Goal: Task Accomplishment & Management: Use online tool/utility

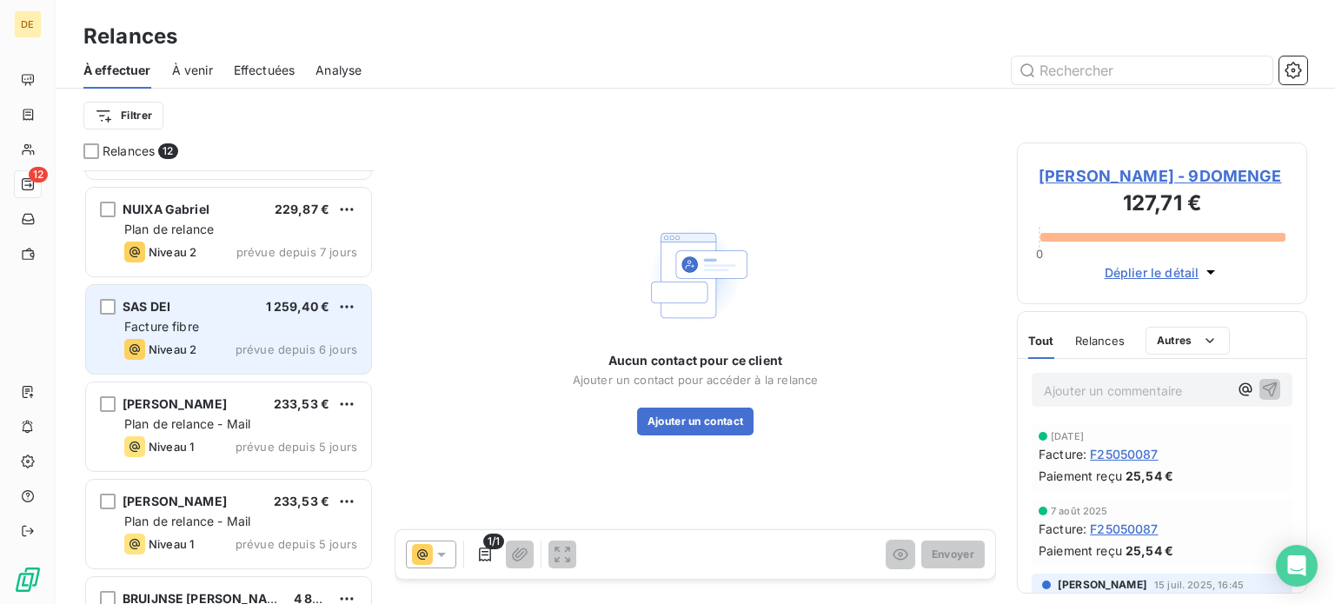
scroll to position [696, 0]
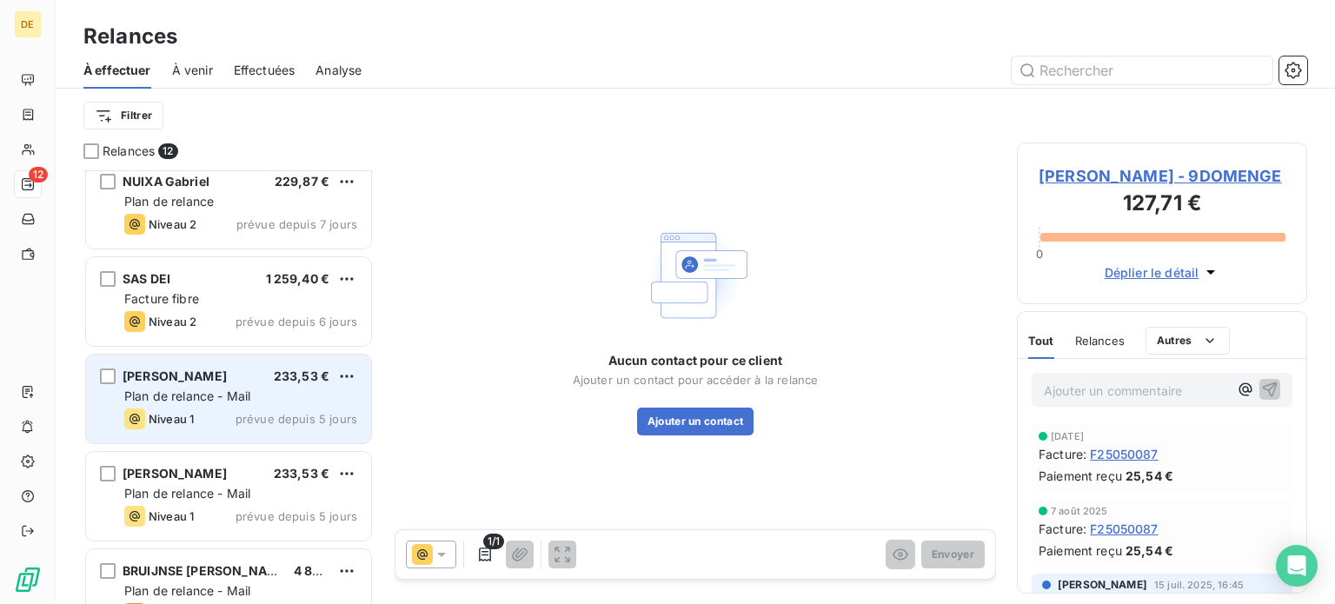
click at [240, 416] on span "prévue depuis 5 jours" at bounding box center [297, 419] width 122 height 14
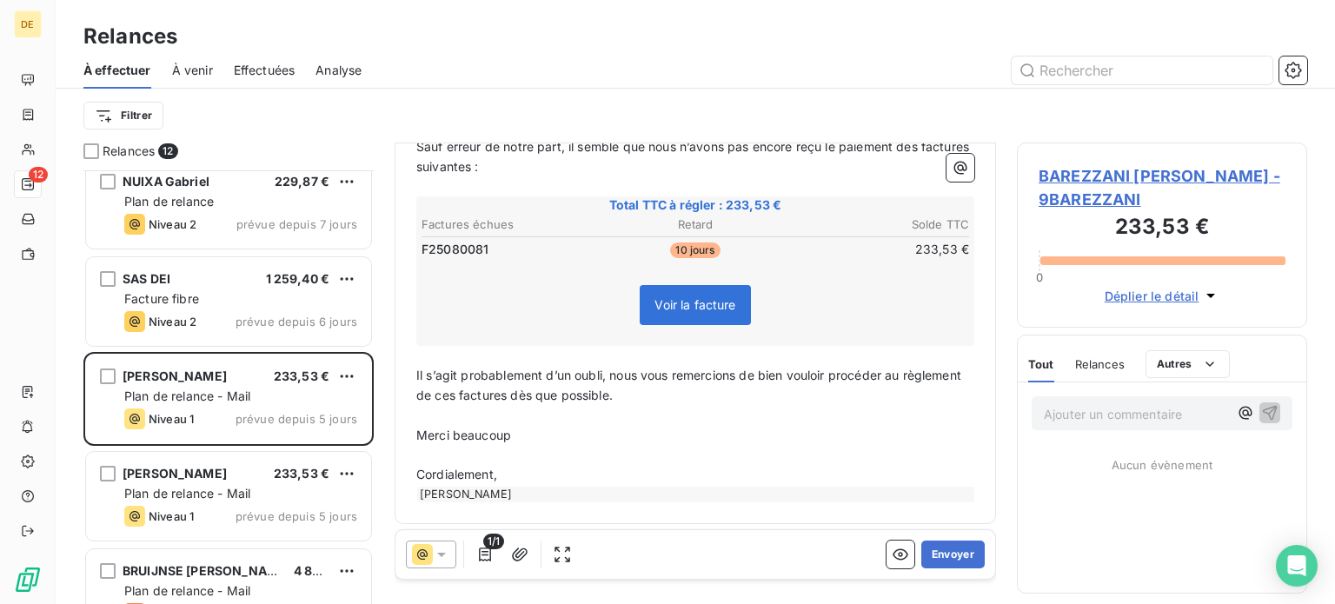
scroll to position [245, 0]
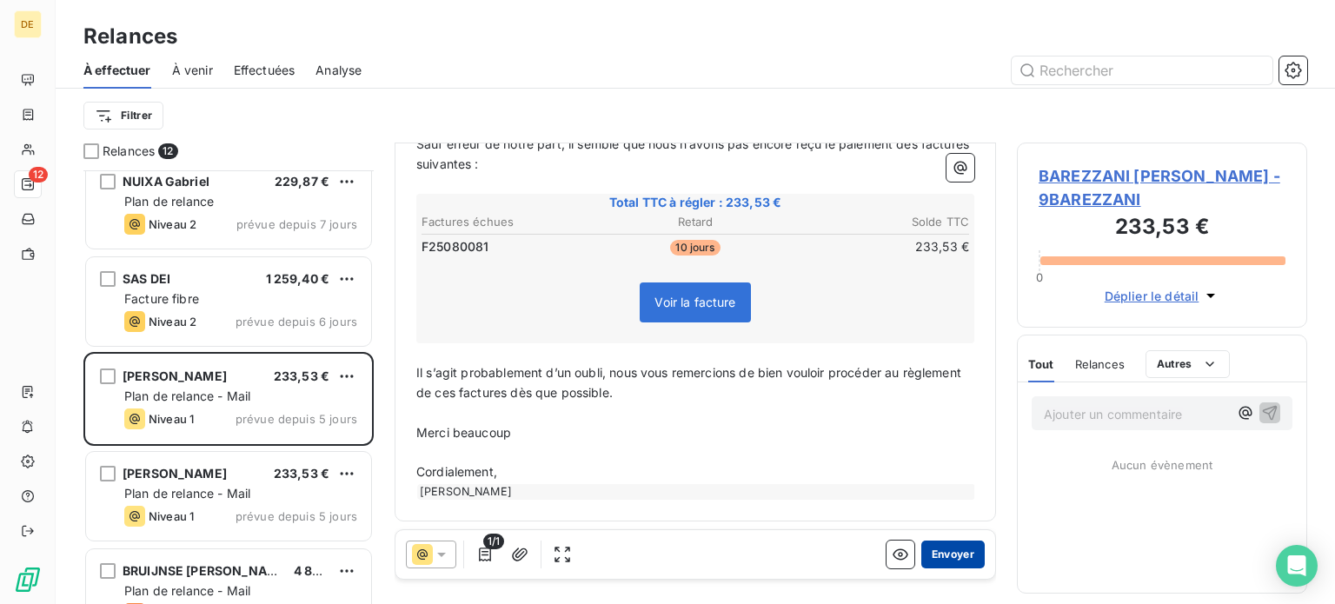
click at [947, 557] on button "Envoyer" at bounding box center [953, 555] width 63 height 28
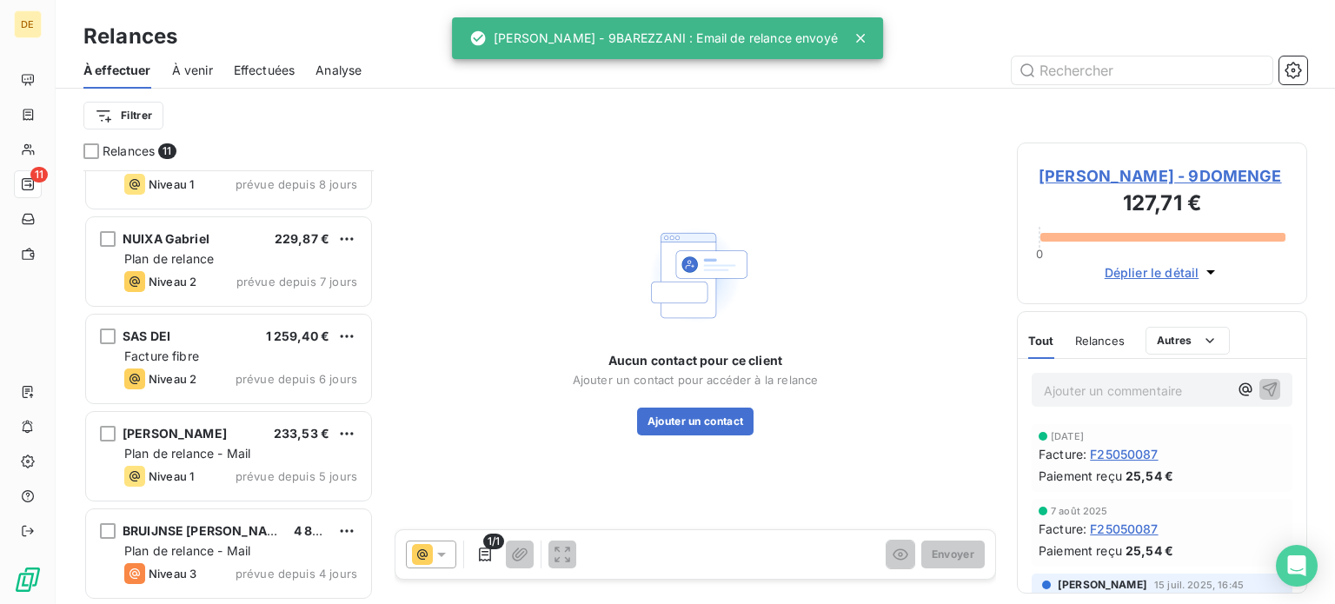
scroll to position [636, 0]
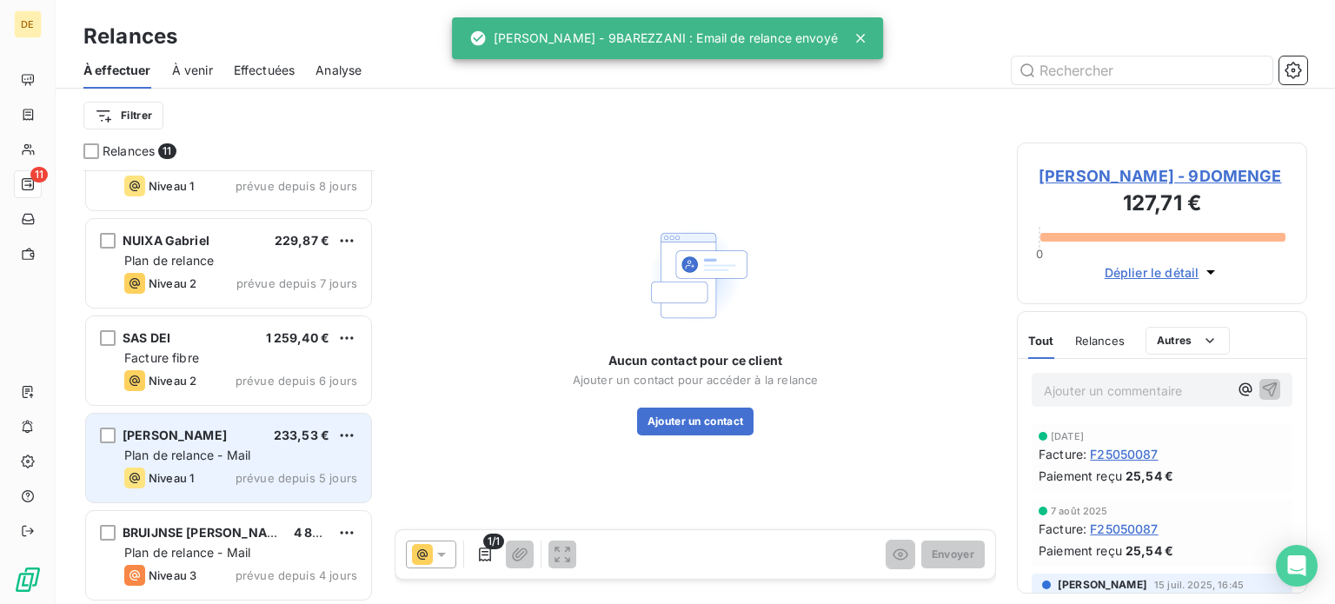
click at [247, 448] on span "Plan de relance - Mail" at bounding box center [187, 455] width 126 height 15
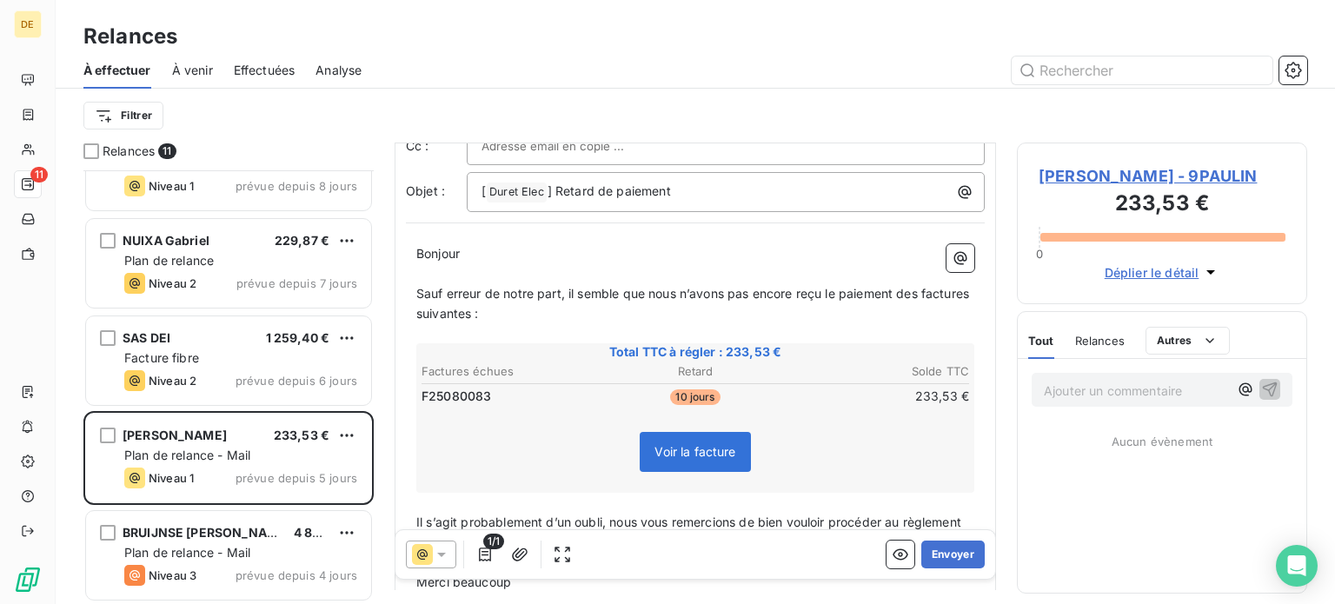
scroll to position [174, 0]
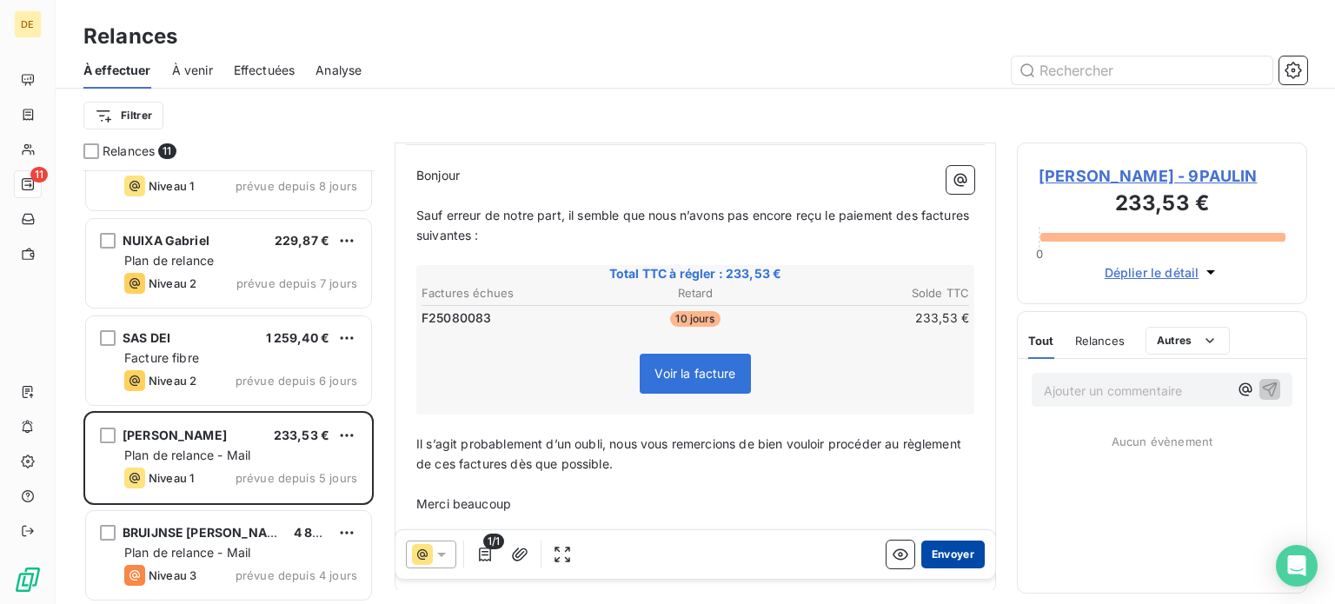
click at [938, 556] on button "Envoyer" at bounding box center [953, 555] width 63 height 28
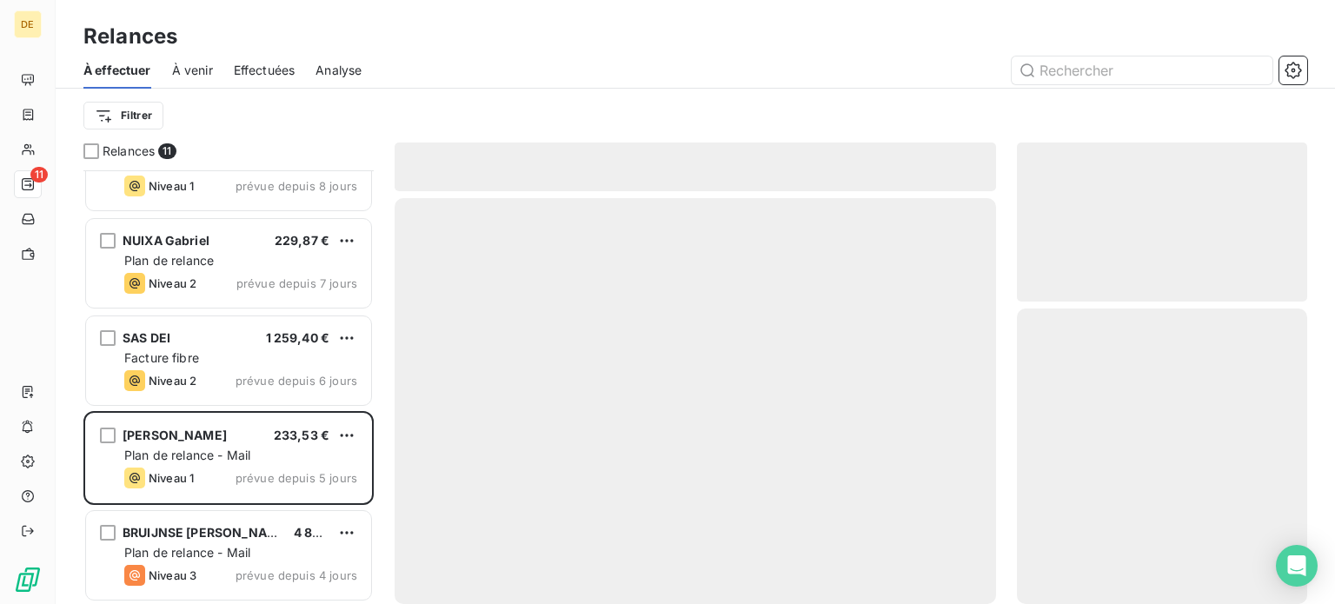
scroll to position [539, 0]
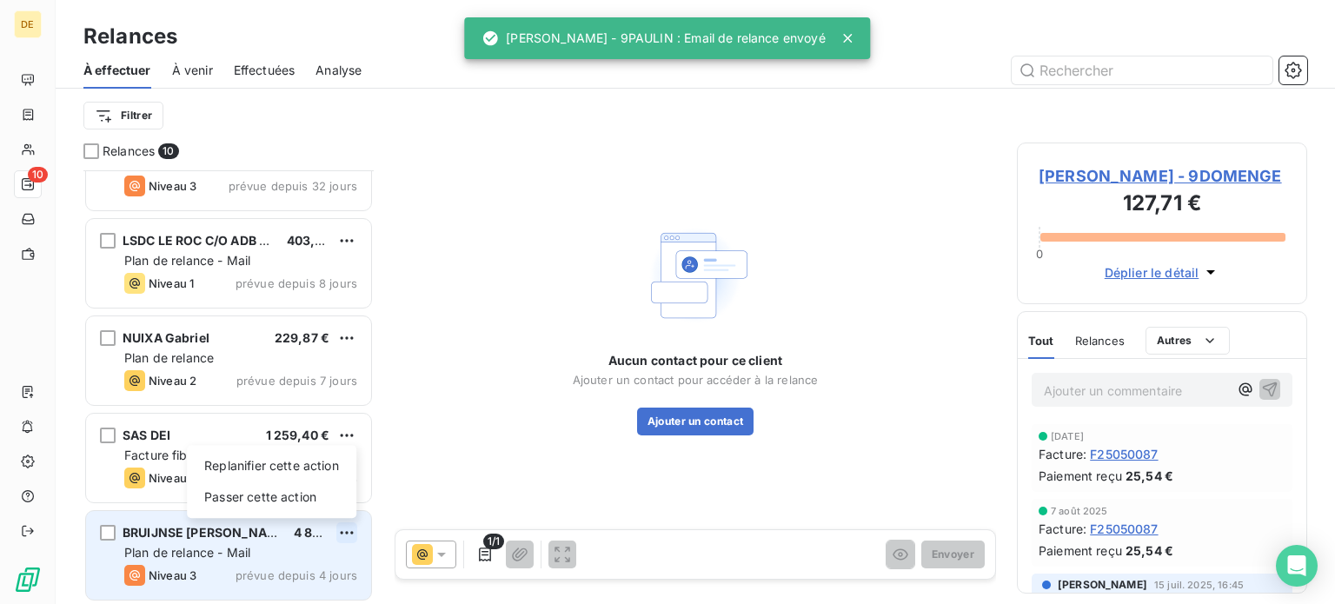
click at [347, 526] on html "DE 10 Relances À effectuer À venir Effectuées Analyse Filtrer Relances 10 [PERS…" at bounding box center [667, 302] width 1335 height 604
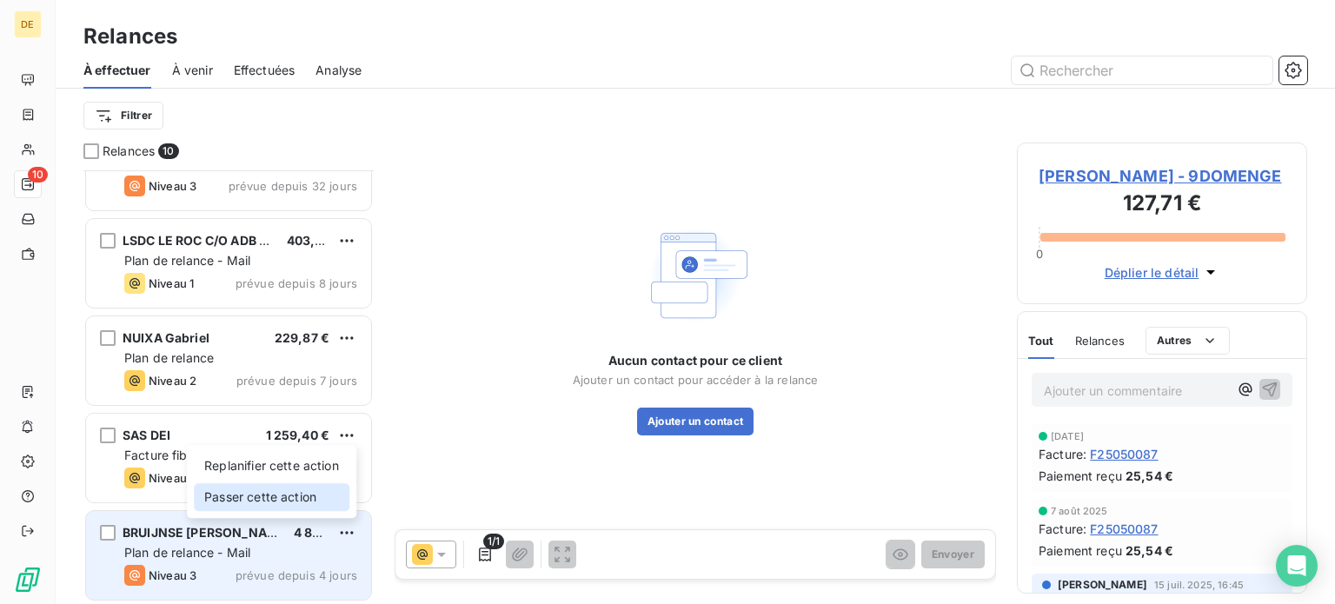
click at [296, 503] on div "Passer cette action" at bounding box center [272, 497] width 156 height 28
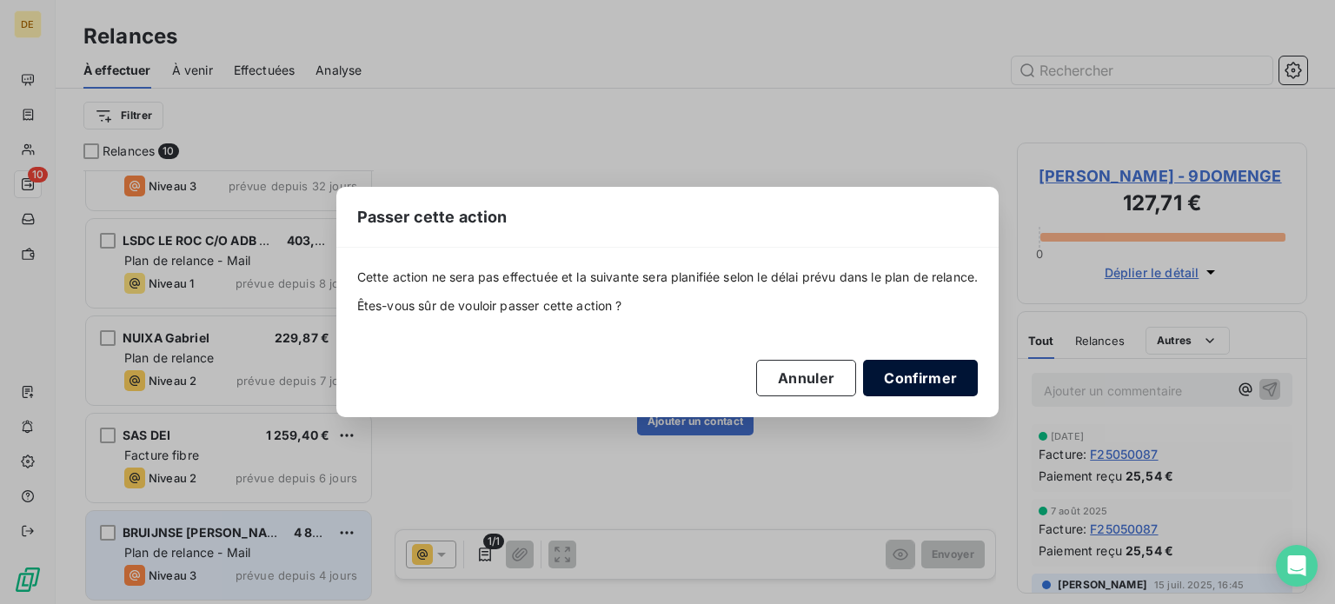
click at [908, 376] on button "Confirmer" at bounding box center [920, 378] width 115 height 37
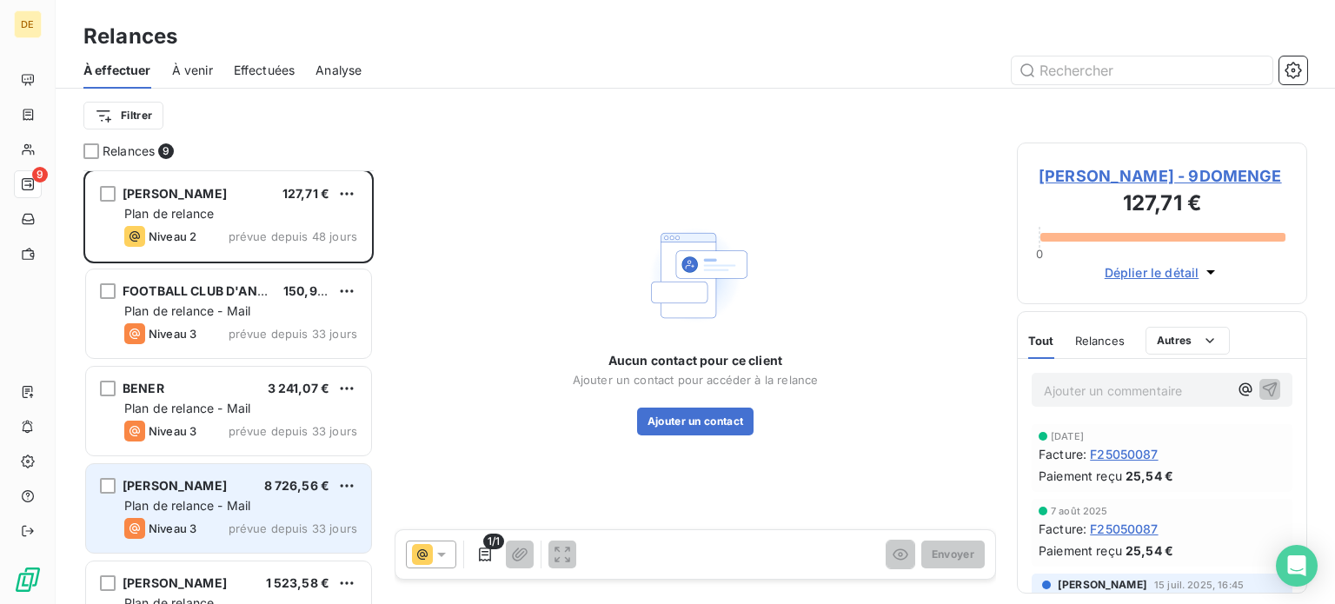
scroll to position [0, 0]
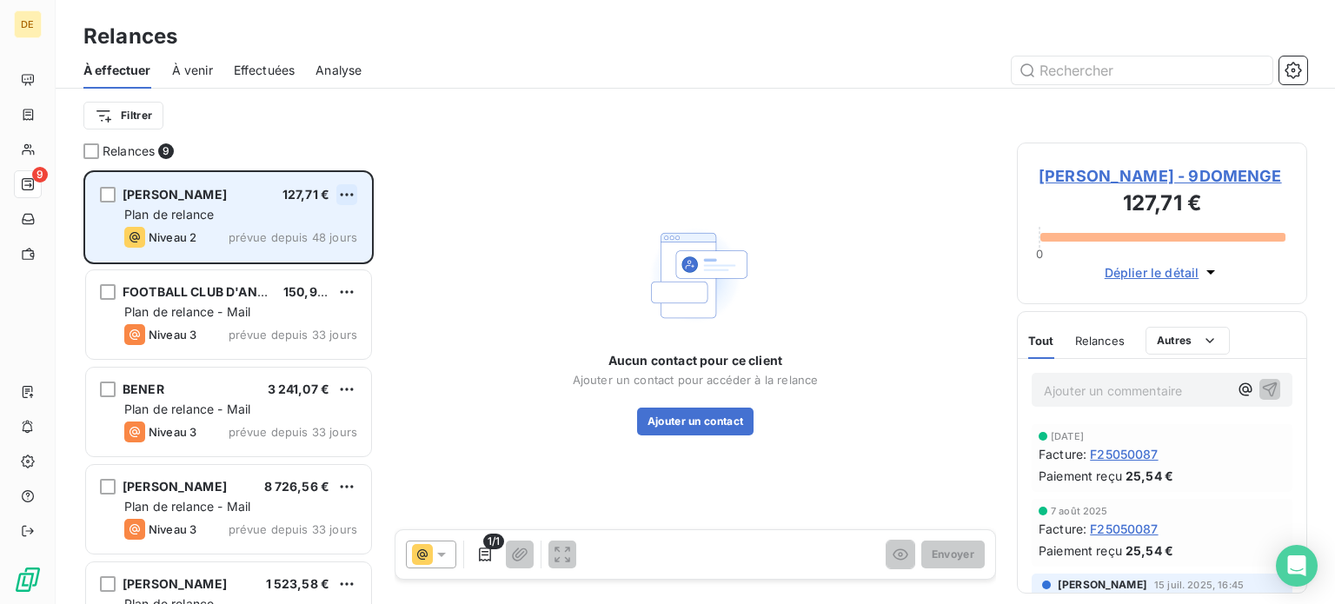
click at [346, 193] on html "DE 9 Relances À effectuer À venir Effectuées Analyse Filtrer Relances 9 [PERSON…" at bounding box center [667, 302] width 1335 height 604
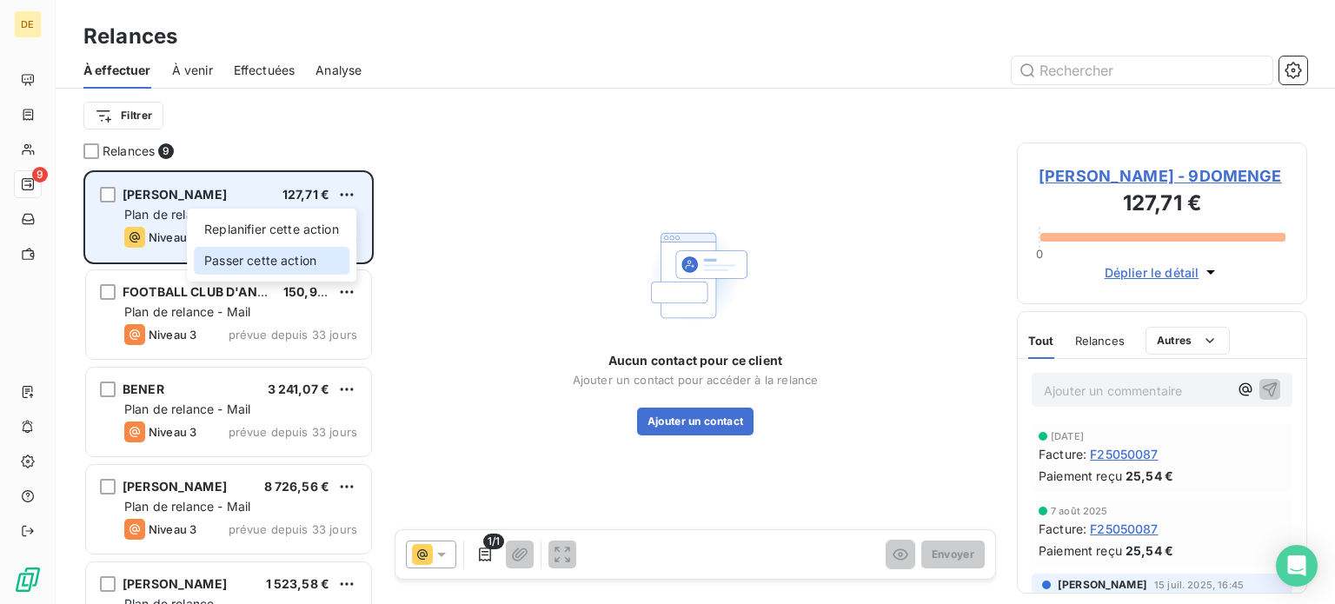
click at [313, 268] on div "Passer cette action" at bounding box center [272, 261] width 156 height 28
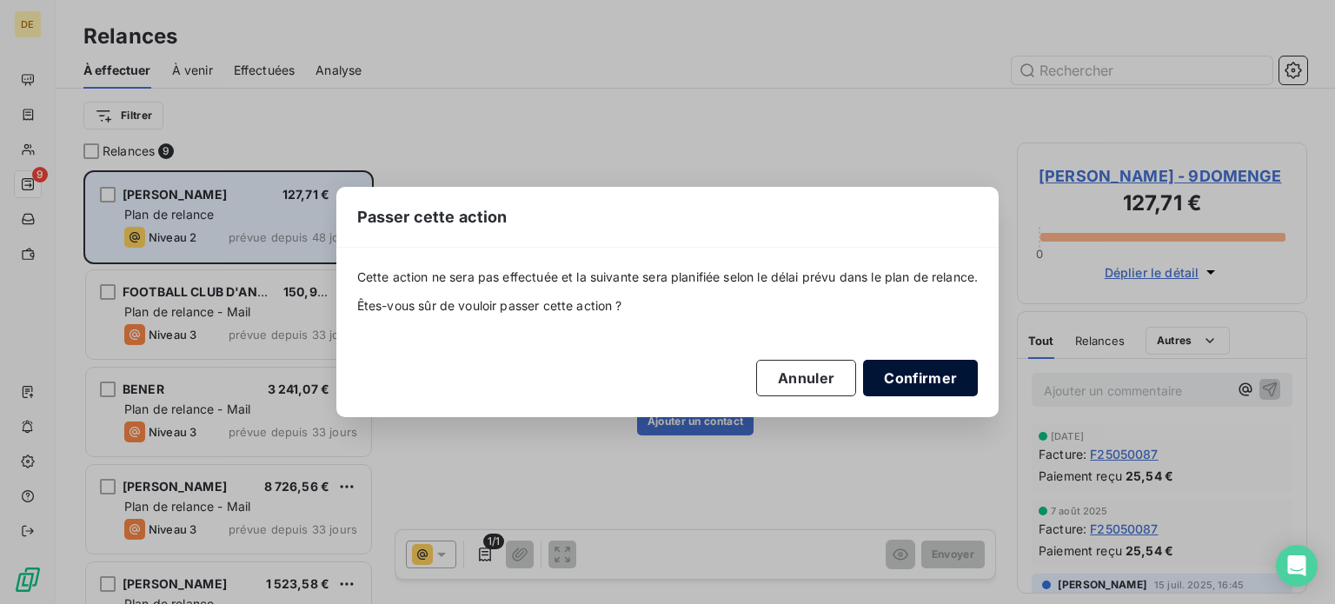
click at [942, 382] on button "Confirmer" at bounding box center [920, 378] width 115 height 37
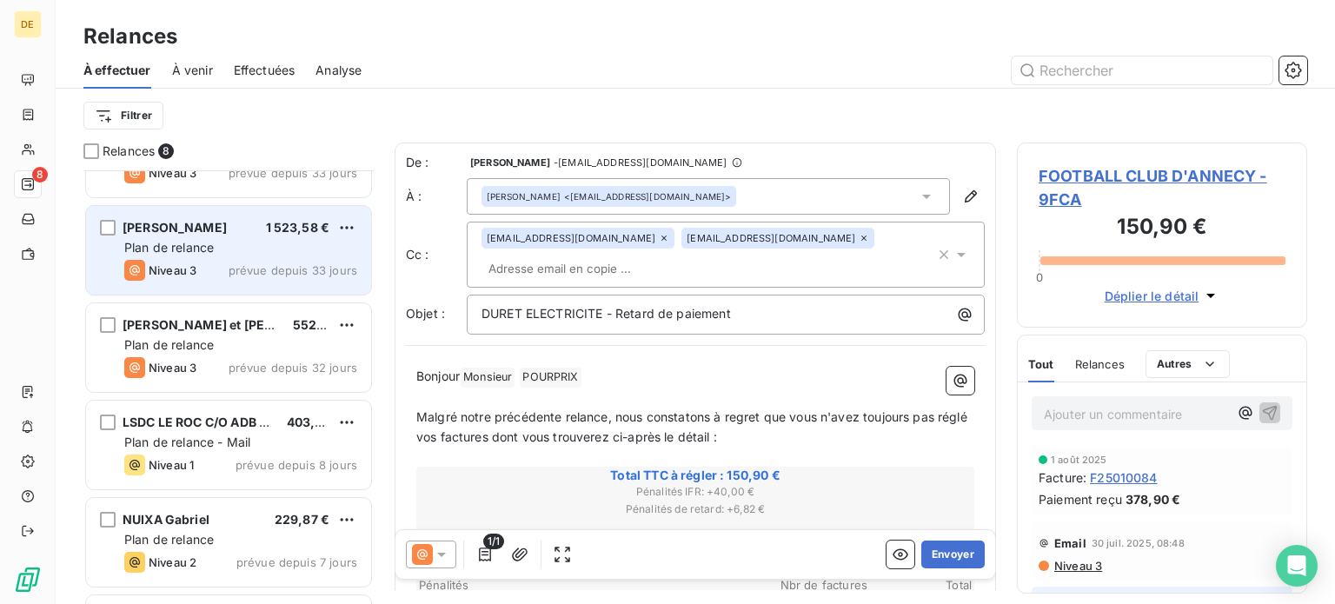
scroll to position [261, 0]
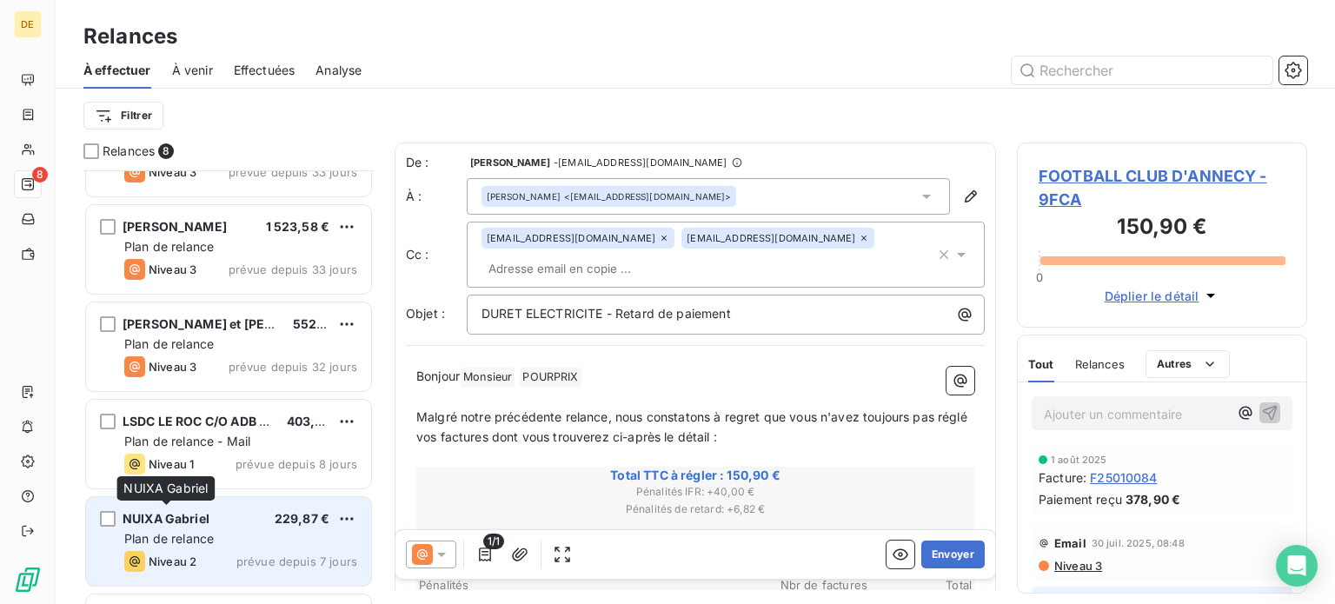
click at [206, 521] on span "NUIXA Gabriel" at bounding box center [166, 518] width 87 height 15
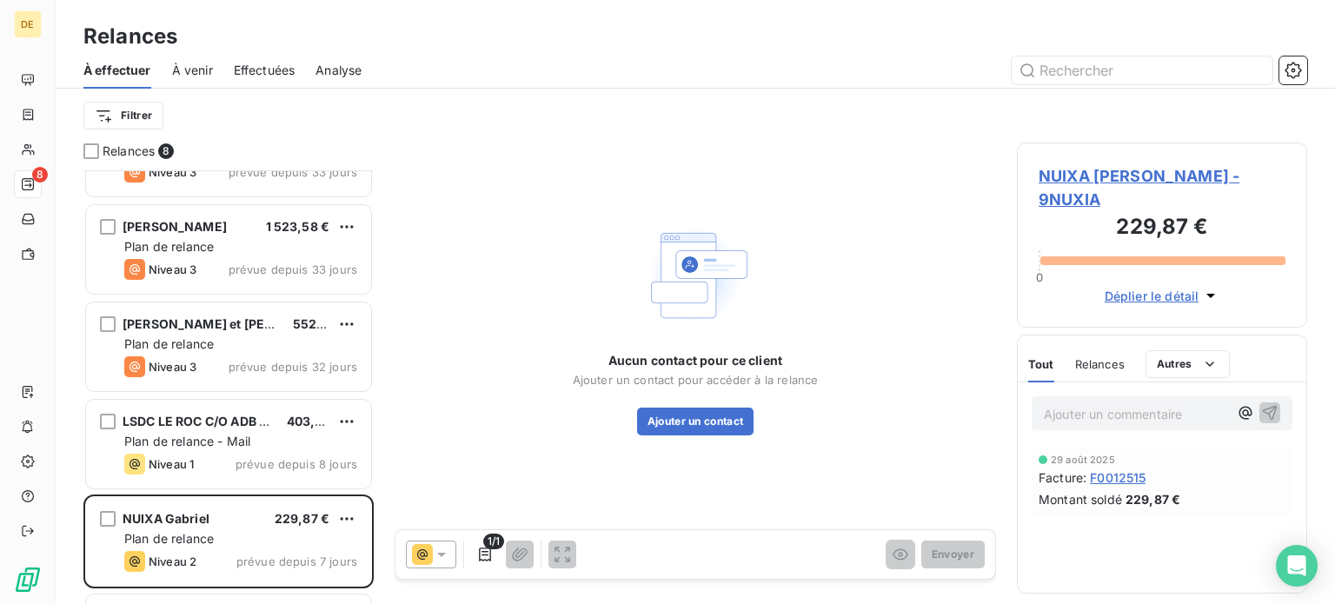
click at [1117, 177] on span "NUIXA [PERSON_NAME] - 9NUXIA" at bounding box center [1162, 187] width 247 height 47
click at [1143, 182] on span "NUIXA [PERSON_NAME] - 9NUXIA" at bounding box center [1162, 187] width 247 height 47
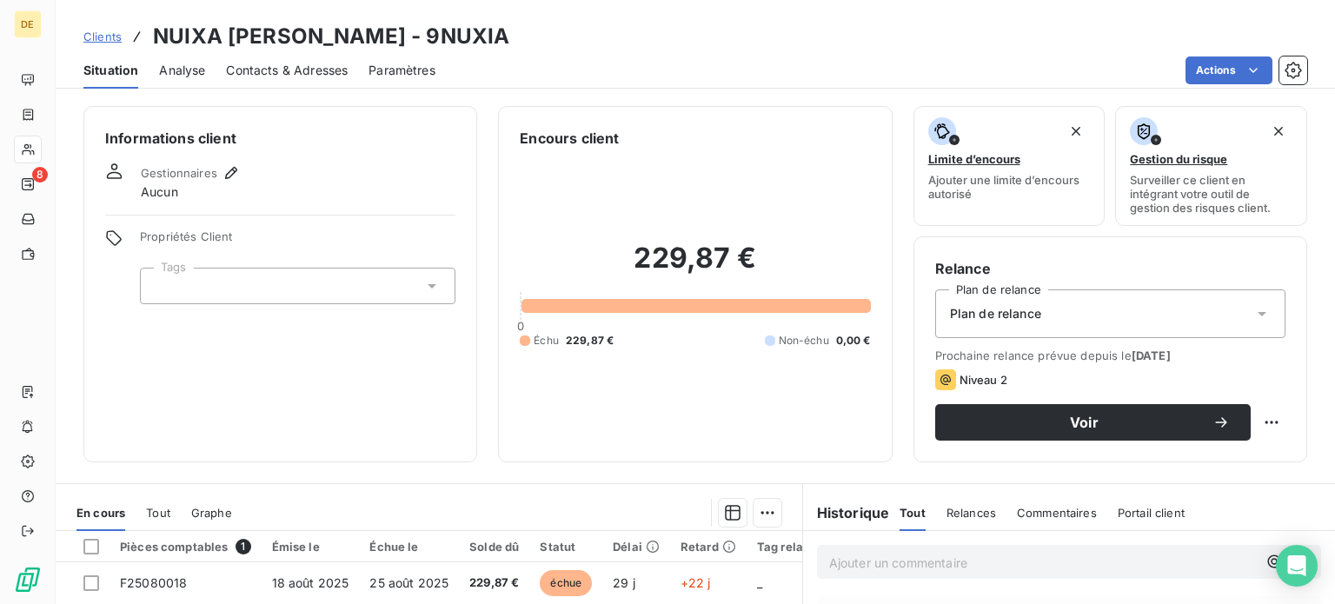
scroll to position [261, 0]
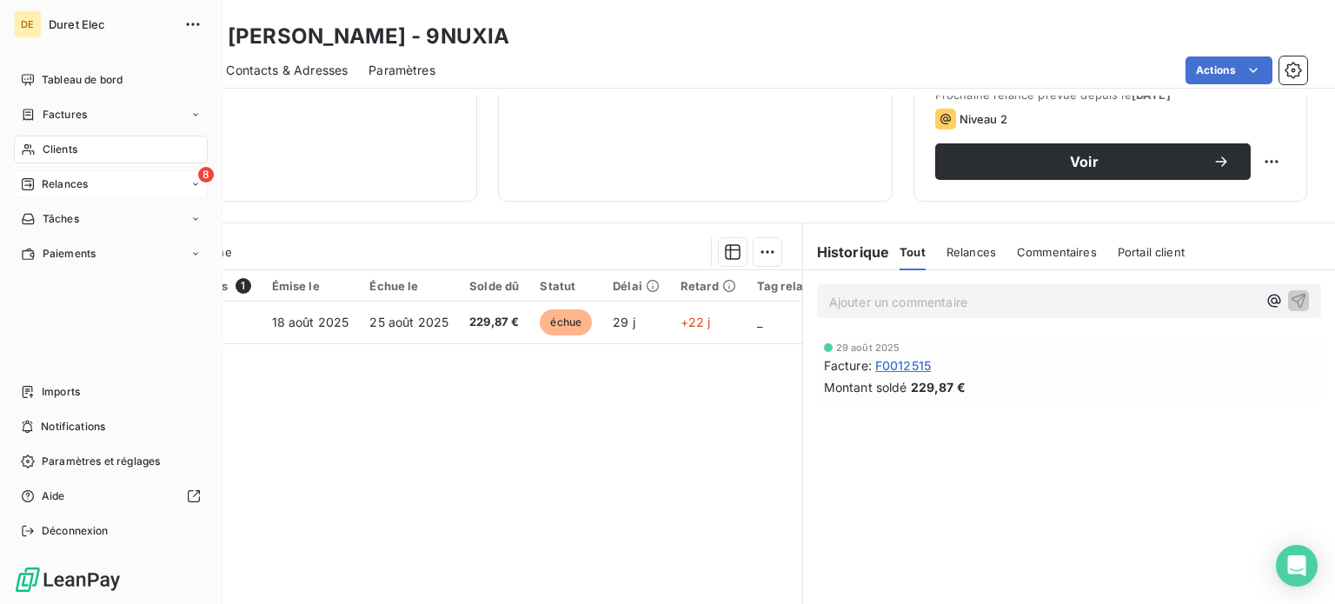
click at [42, 188] on span "Relances" at bounding box center [65, 184] width 46 height 16
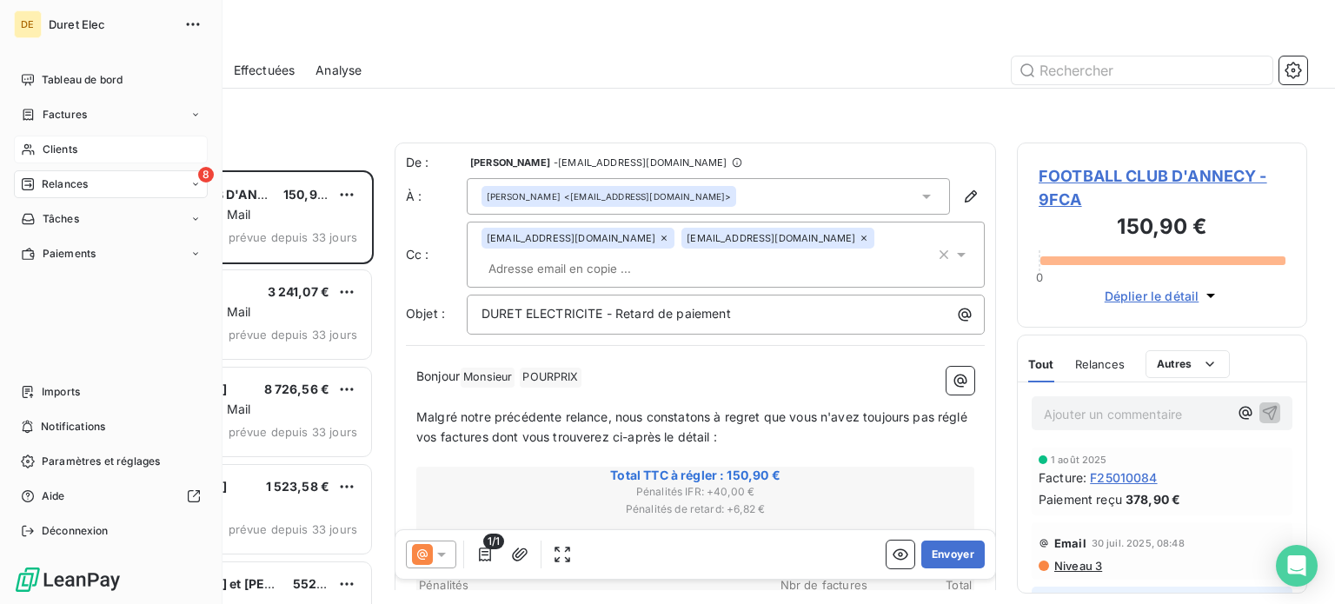
click at [59, 150] on span "Clients" at bounding box center [60, 150] width 35 height 16
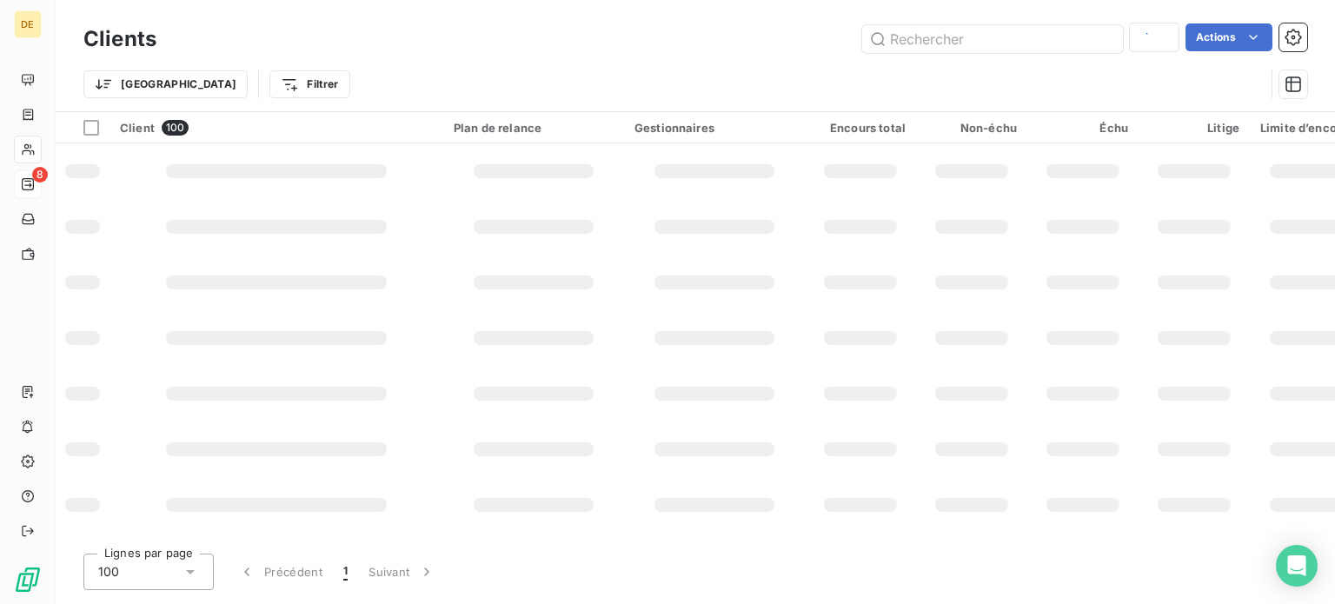
click at [1082, 69] on div "Trier Filtrer" at bounding box center [674, 84] width 1182 height 33
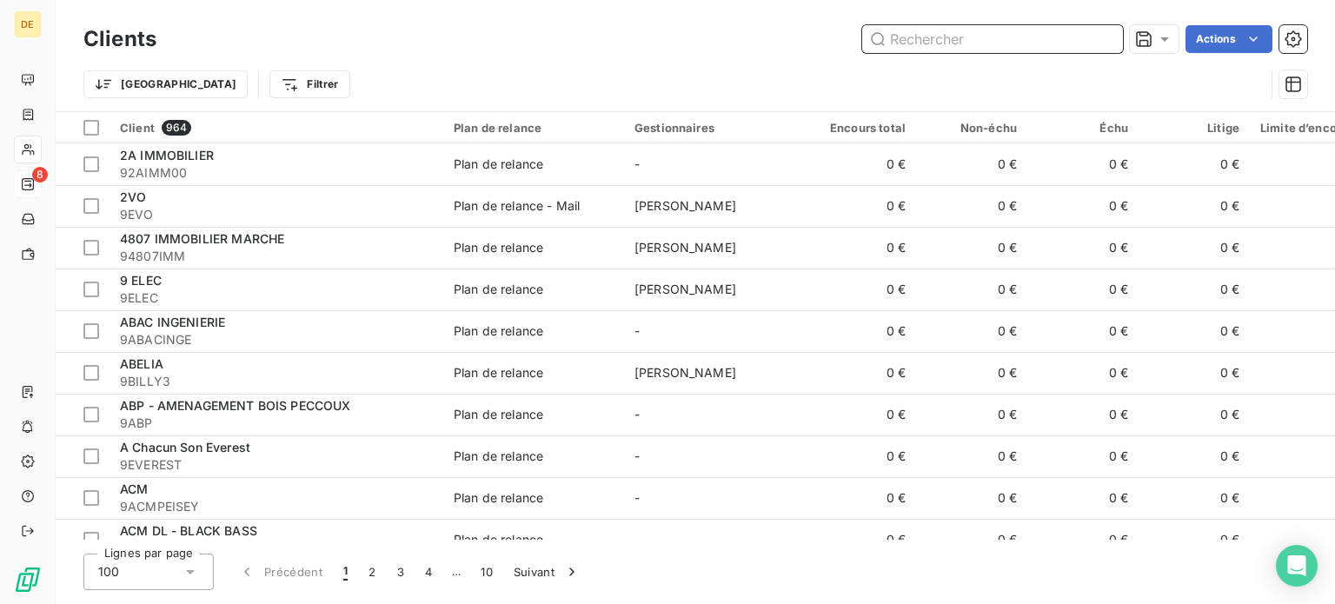
click at [925, 38] on input "text" at bounding box center [992, 39] width 261 height 28
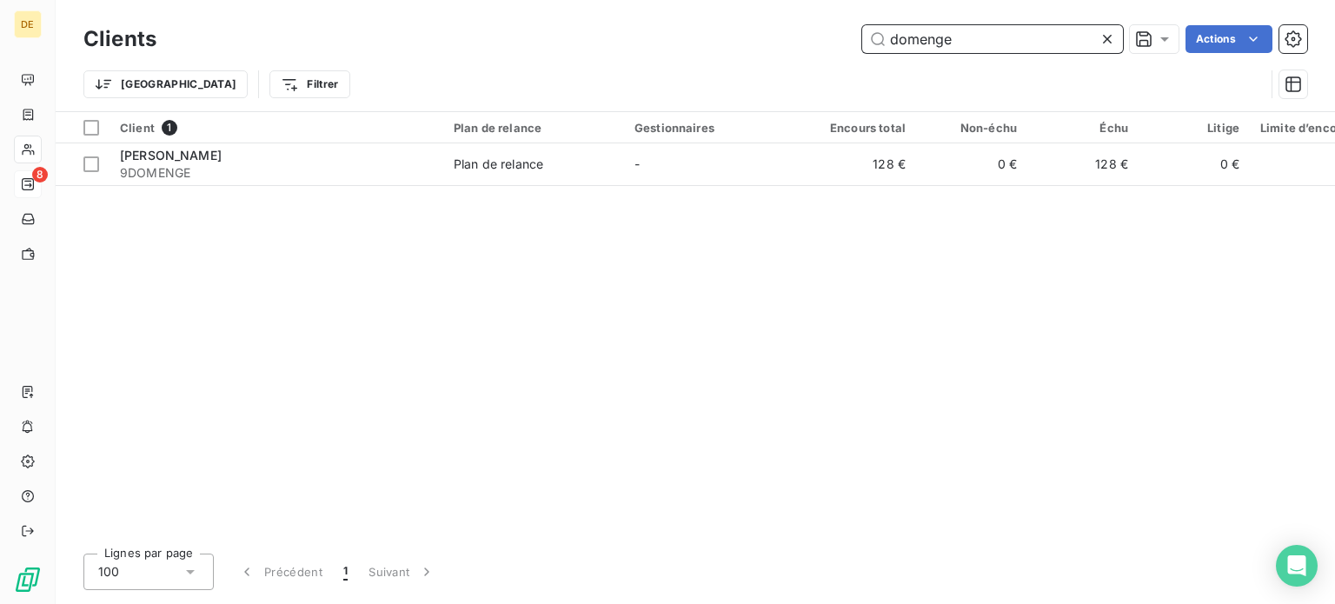
type input "domenge"
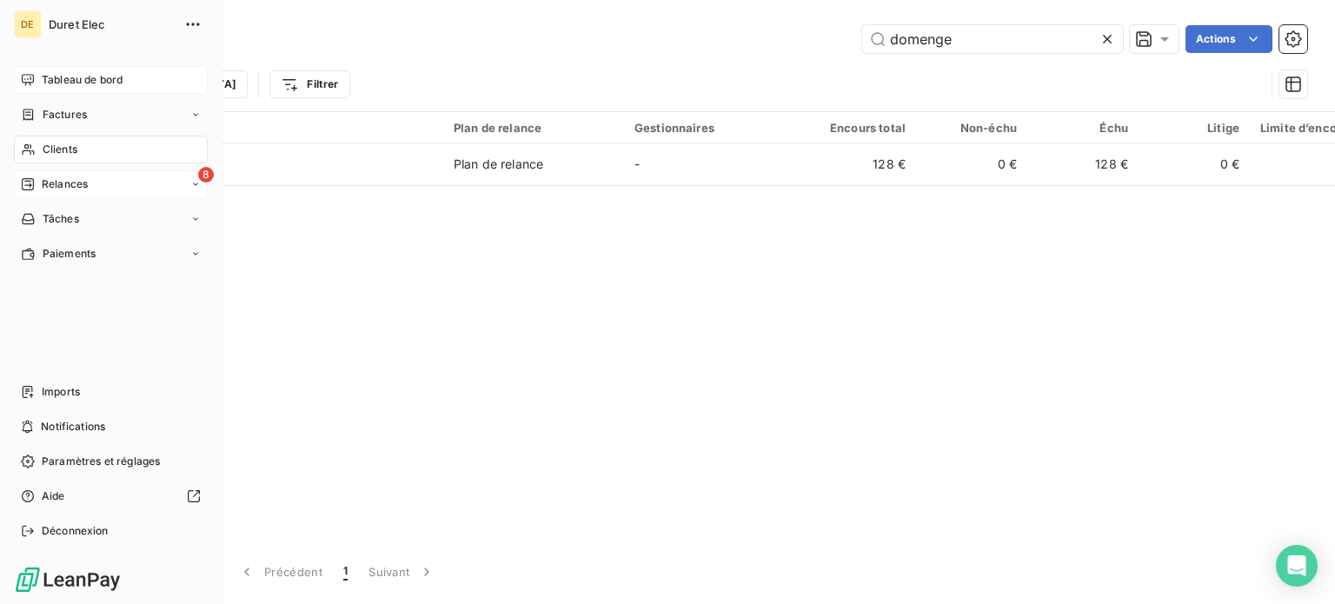
click at [43, 72] on span "Tableau de bord" at bounding box center [82, 80] width 81 height 16
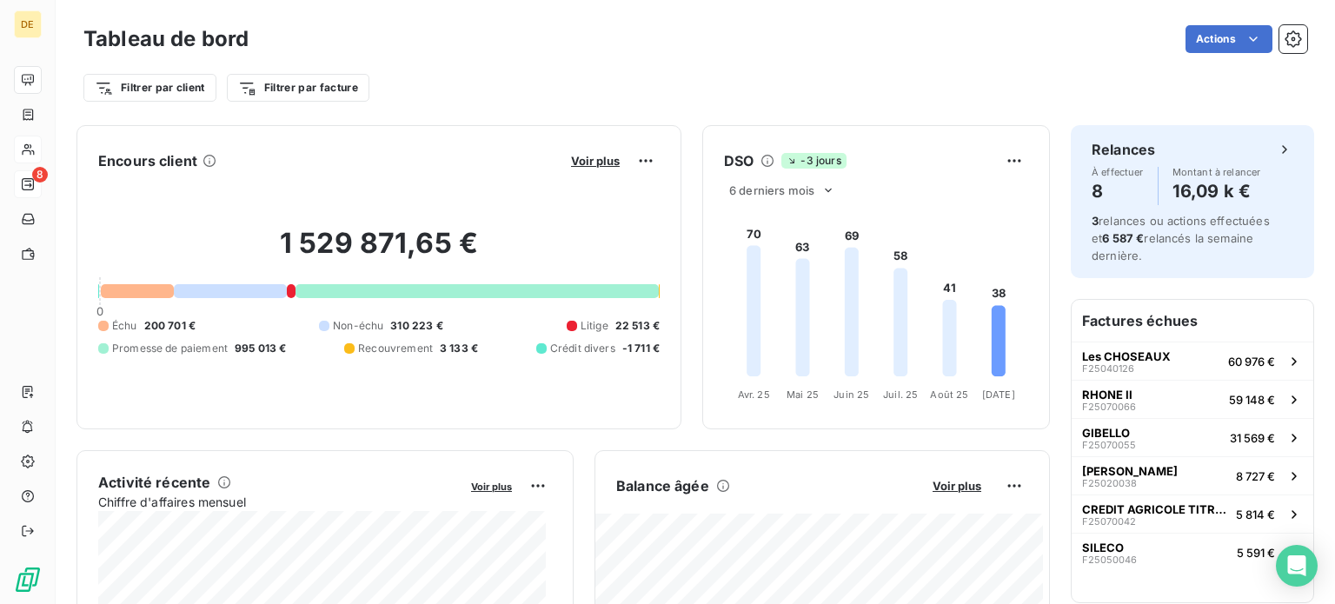
click at [129, 284] on div at bounding box center [137, 291] width 73 height 14
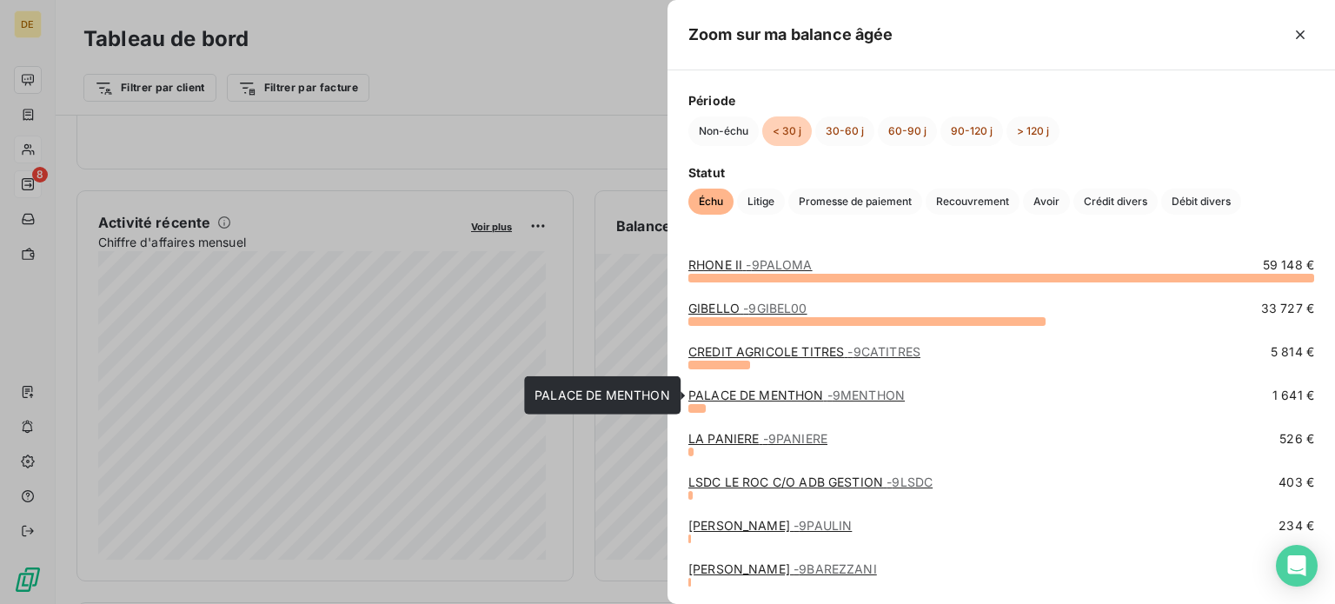
click at [773, 389] on link "PALACE DE MENTHON - 9MENTHON" at bounding box center [797, 395] width 216 height 15
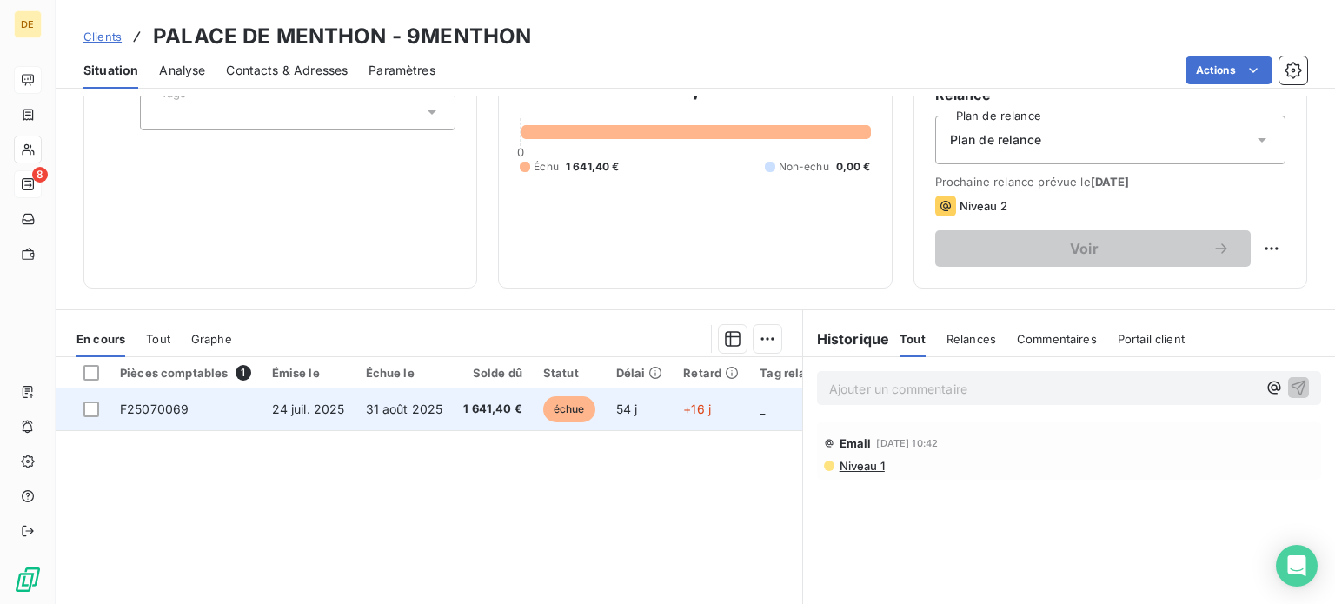
scroll to position [87, 0]
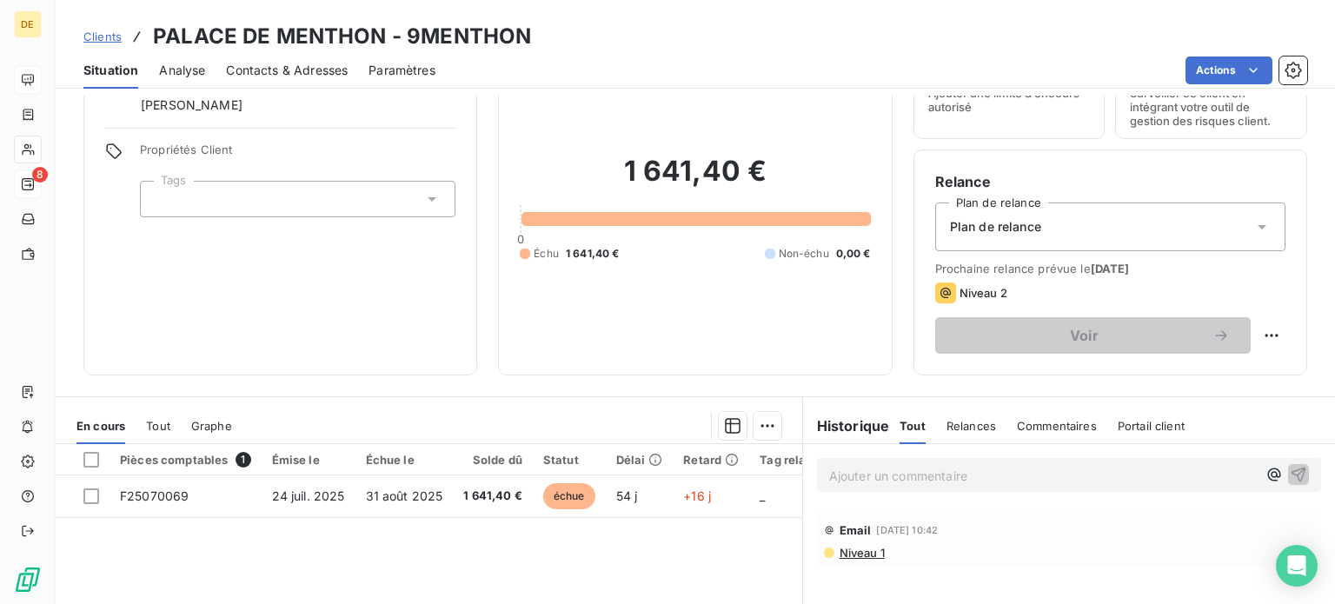
click at [1257, 222] on icon at bounding box center [1262, 226] width 17 height 17
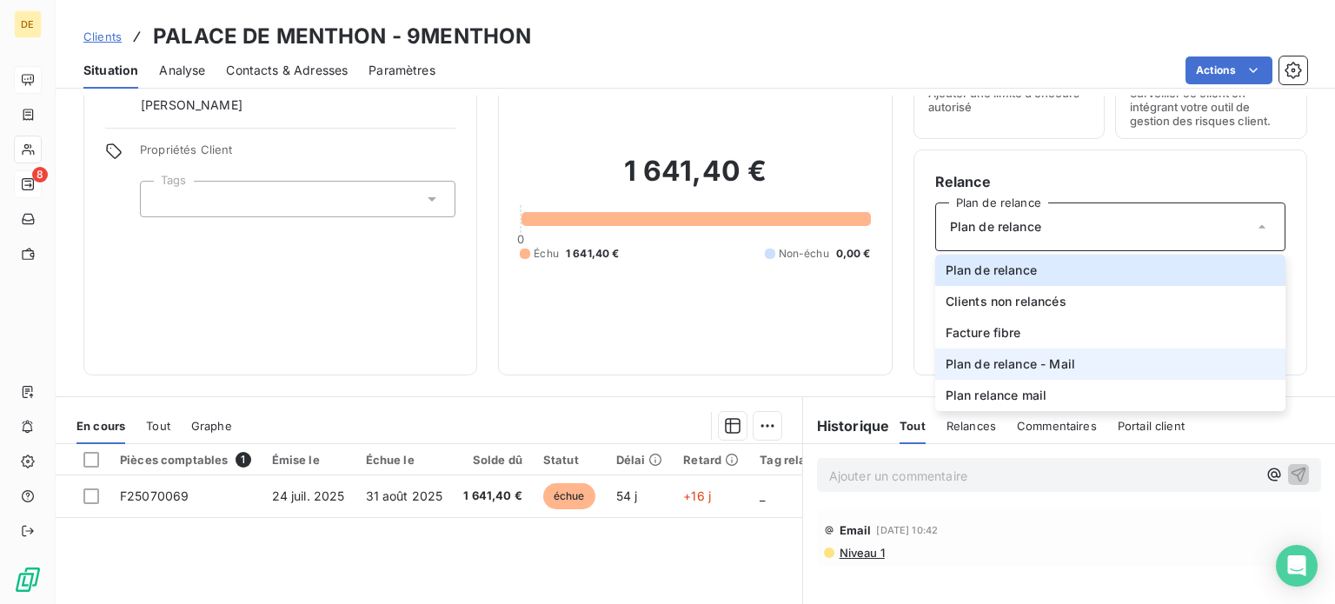
click at [1064, 361] on span "Plan de relance - Mail" at bounding box center [1011, 364] width 130 height 17
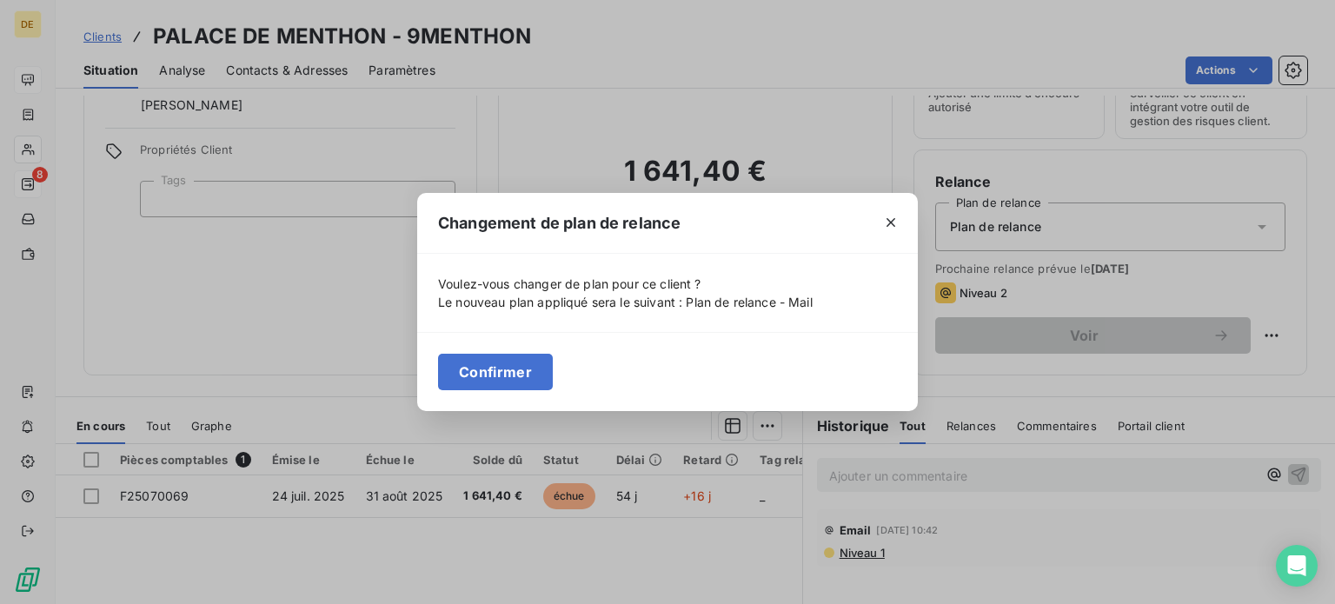
click at [503, 371] on button "Confirmer" at bounding box center [495, 372] width 115 height 37
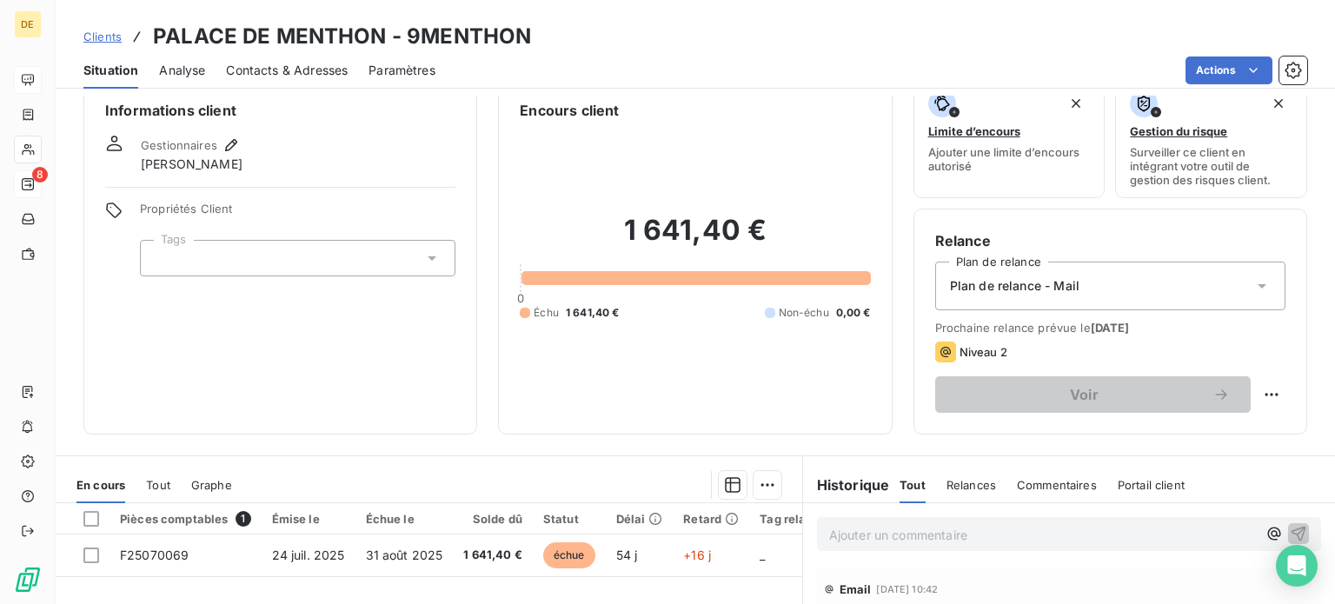
scroll to position [0, 0]
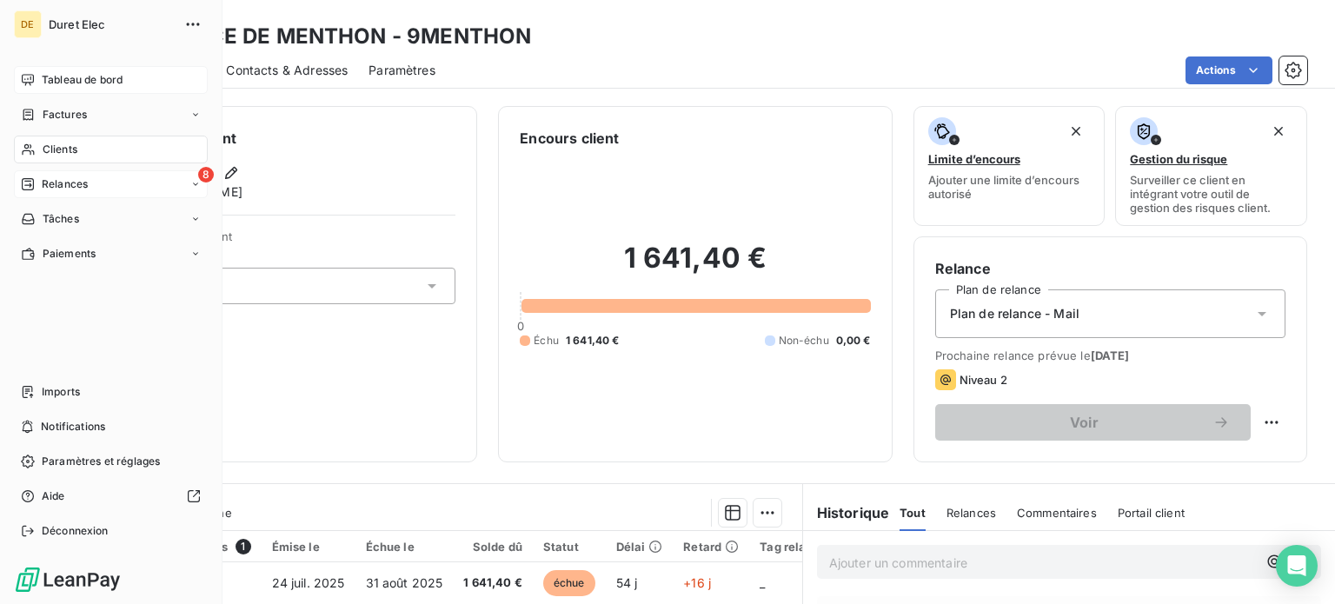
click at [35, 76] on div "Tableau de bord" at bounding box center [111, 80] width 194 height 28
